Goal: Check status: Check status

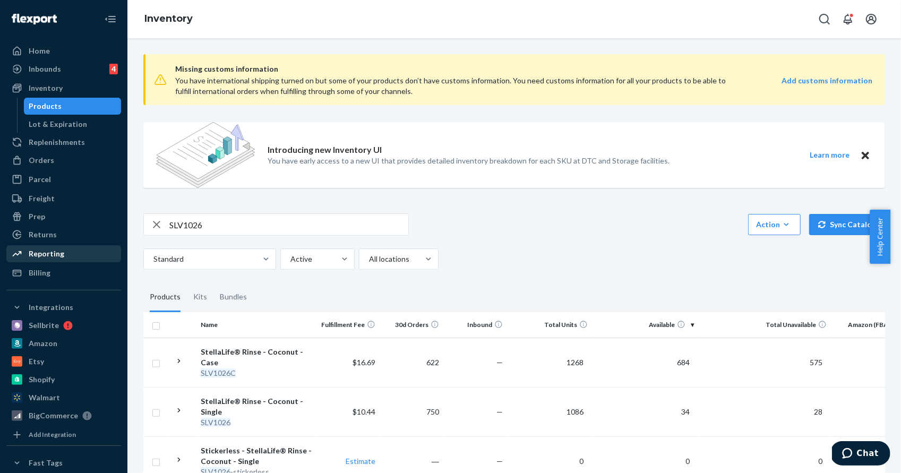
scroll to position [121, 0]
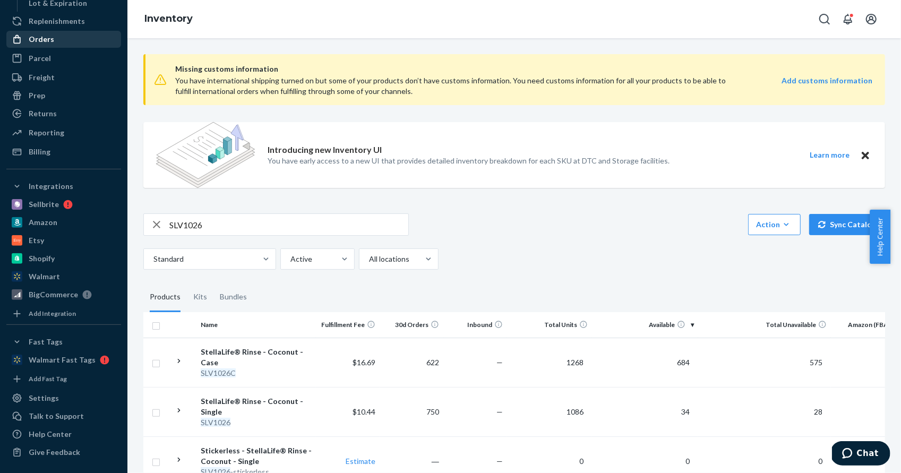
click at [48, 44] on div "Orders" at bounding box center [63, 39] width 113 height 15
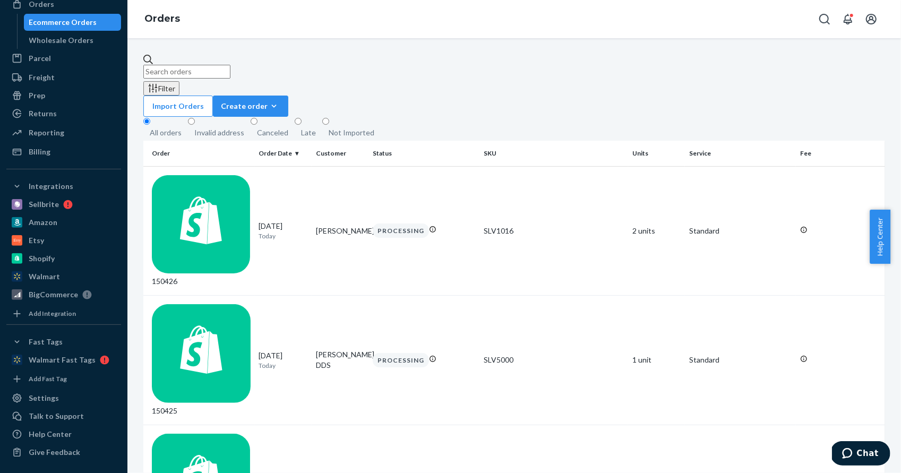
click at [230, 70] on input "text" at bounding box center [186, 72] width 87 height 14
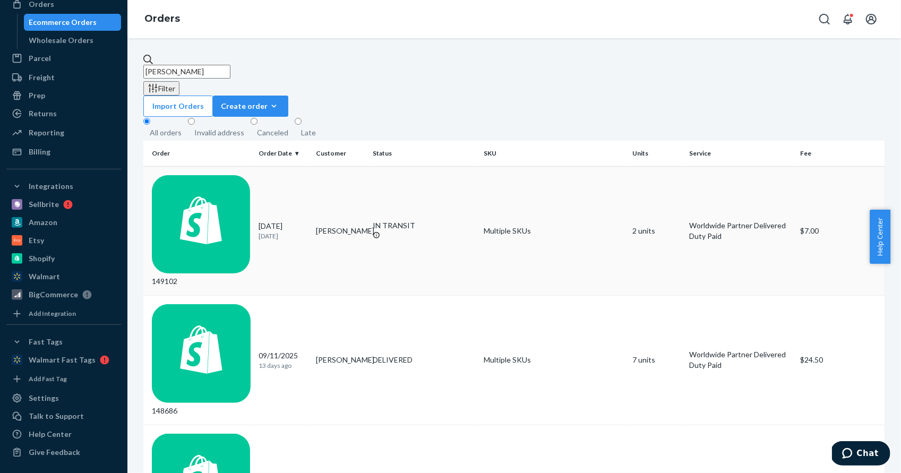
type input "[PERSON_NAME]"
click at [223, 175] on div "149102" at bounding box center [201, 231] width 99 height 112
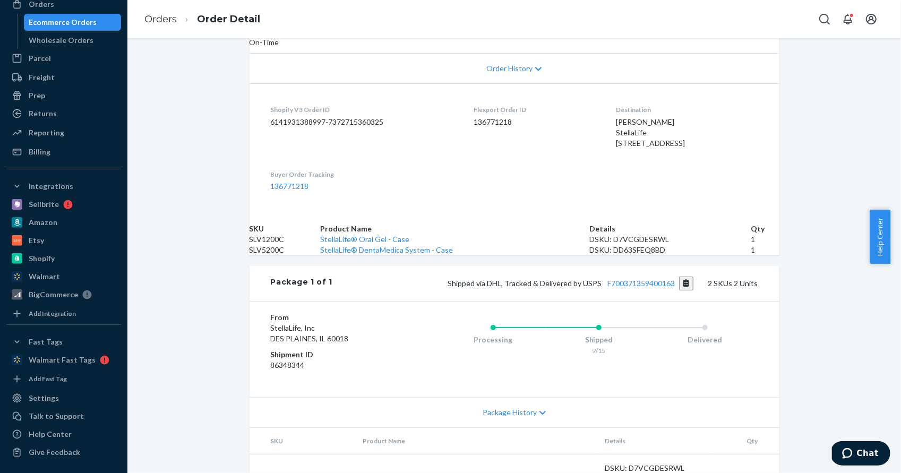
scroll to position [376, 0]
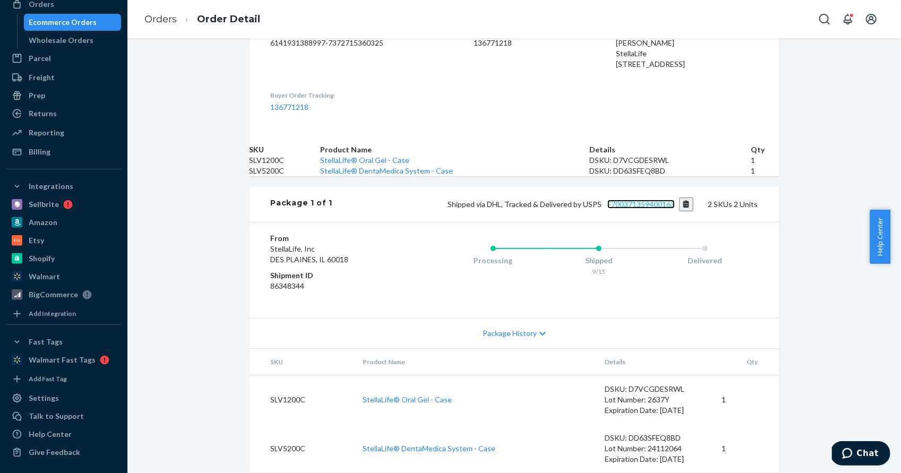
click at [628, 200] on link "F700371359400163" at bounding box center [640, 204] width 67 height 9
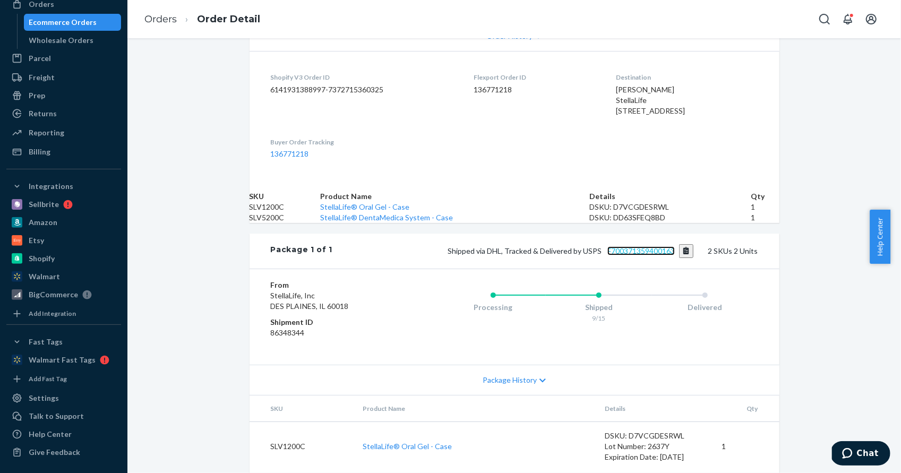
scroll to position [0, 0]
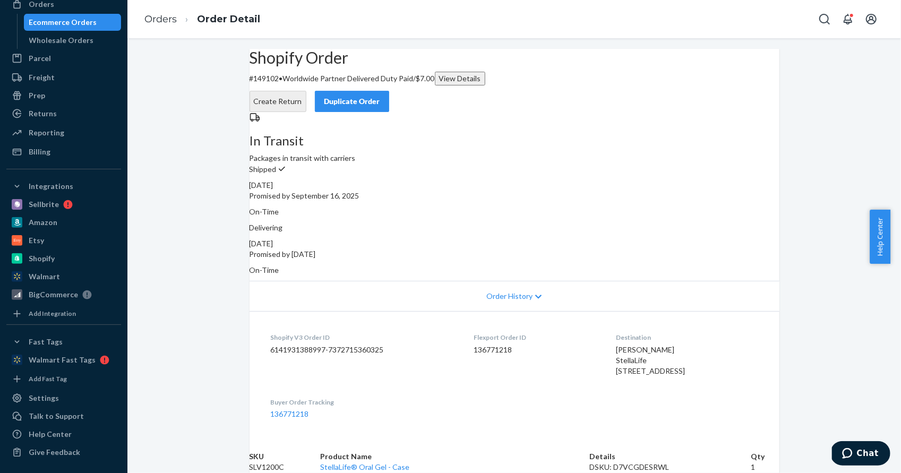
click at [481, 84] on div "View Details" at bounding box center [460, 78] width 42 height 11
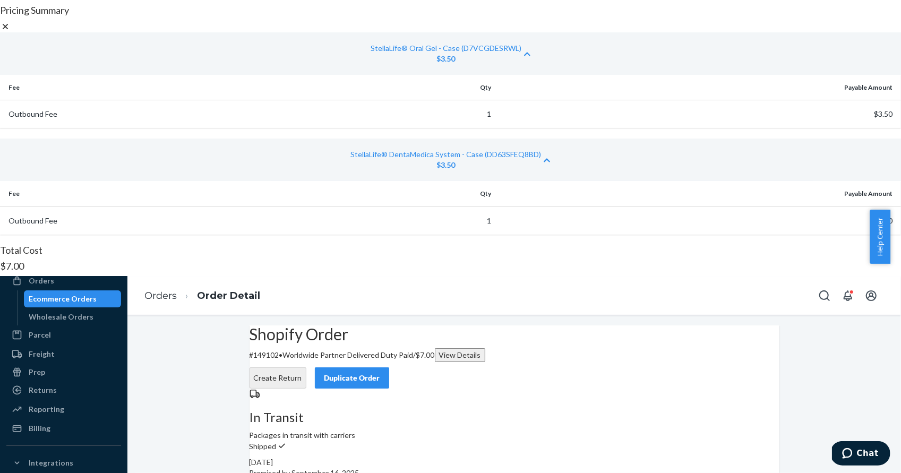
click at [11, 32] on icon at bounding box center [5, 26] width 11 height 11
